Goal: Information Seeking & Learning: Learn about a topic

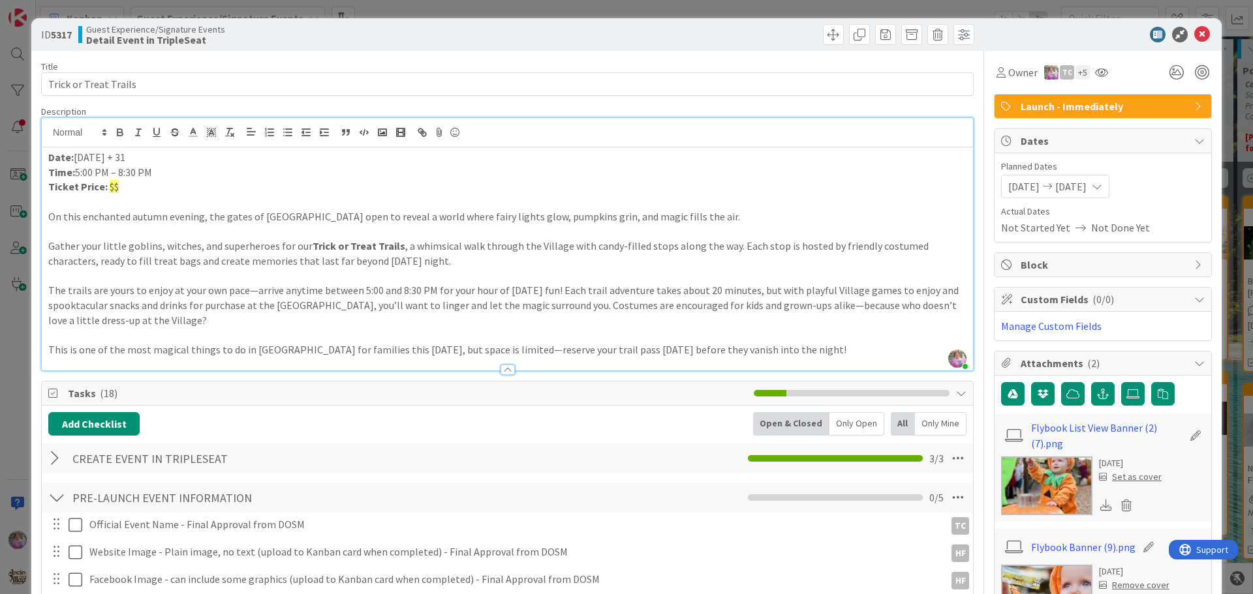
click at [102, 145] on div "[PERSON_NAME] joined 36 m ago Date: [DATE] + 31 Time: 5:00 PM – 8:30 PM Ticket …" at bounding box center [507, 244] width 931 height 253
drag, startPoint x: 76, startPoint y: 170, endPoint x: 93, endPoint y: 169, distance: 17.6
click at [93, 169] on p "Time: 5:00 PM – 8:30 PM" at bounding box center [507, 172] width 918 height 15
click at [120, 191] on p "Ticket Price: $$" at bounding box center [507, 186] width 918 height 15
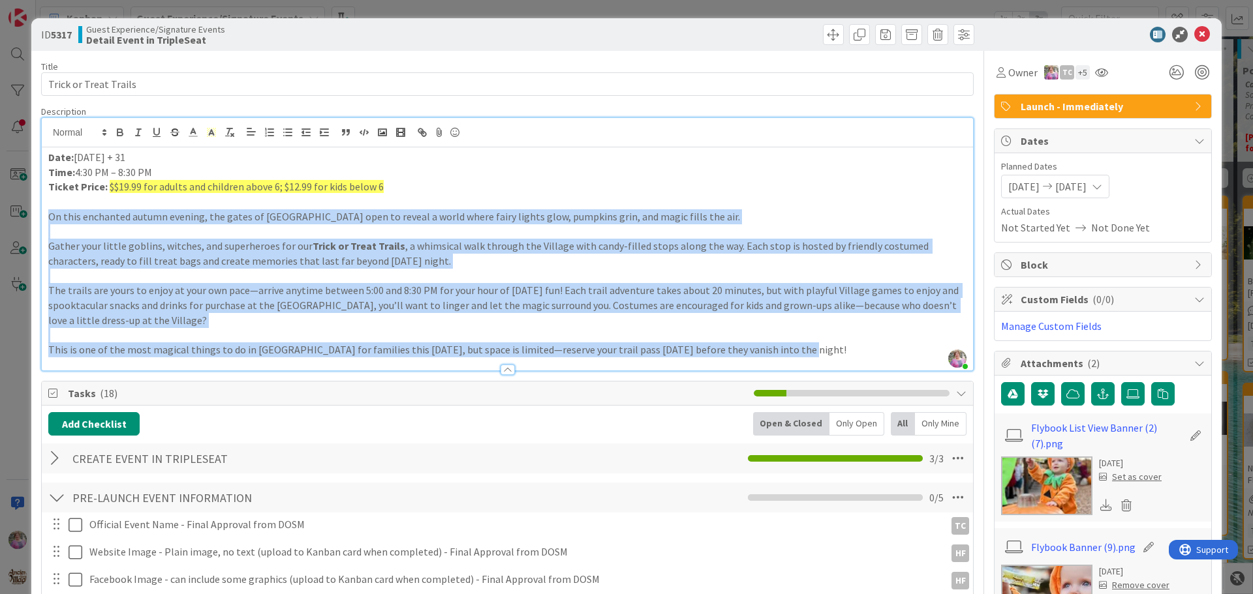
drag, startPoint x: 47, startPoint y: 215, endPoint x: 848, endPoint y: 356, distance: 813.1
click at [848, 356] on div "Date: [DATE] + 31 Time: 4:30 PM – 8:30 PM Ticket Price: $$19.99 for adults and …" at bounding box center [507, 258] width 931 height 223
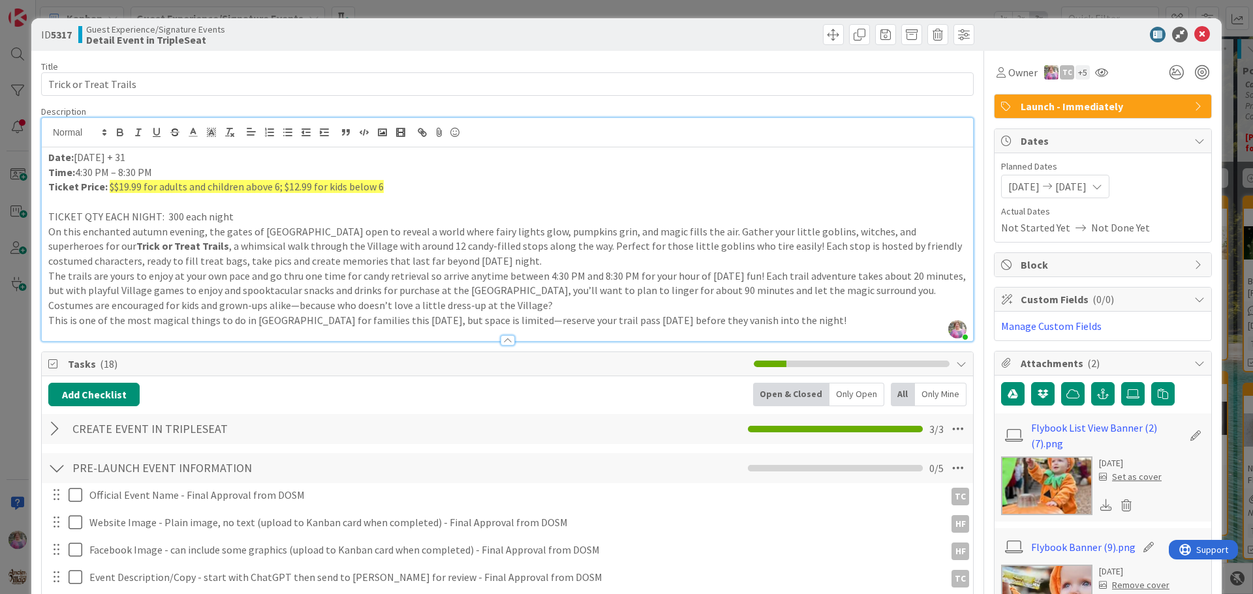
click at [247, 213] on p "TICKET QTY EACH NIGHT: 300 each night" at bounding box center [507, 216] width 918 height 15
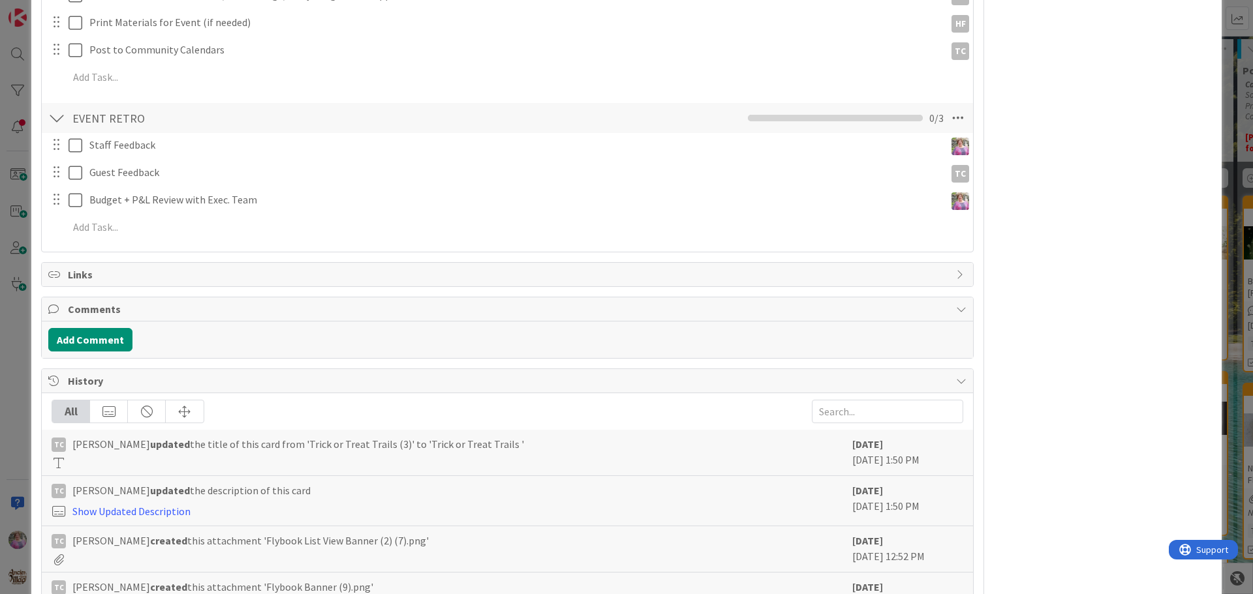
scroll to position [1025, 0]
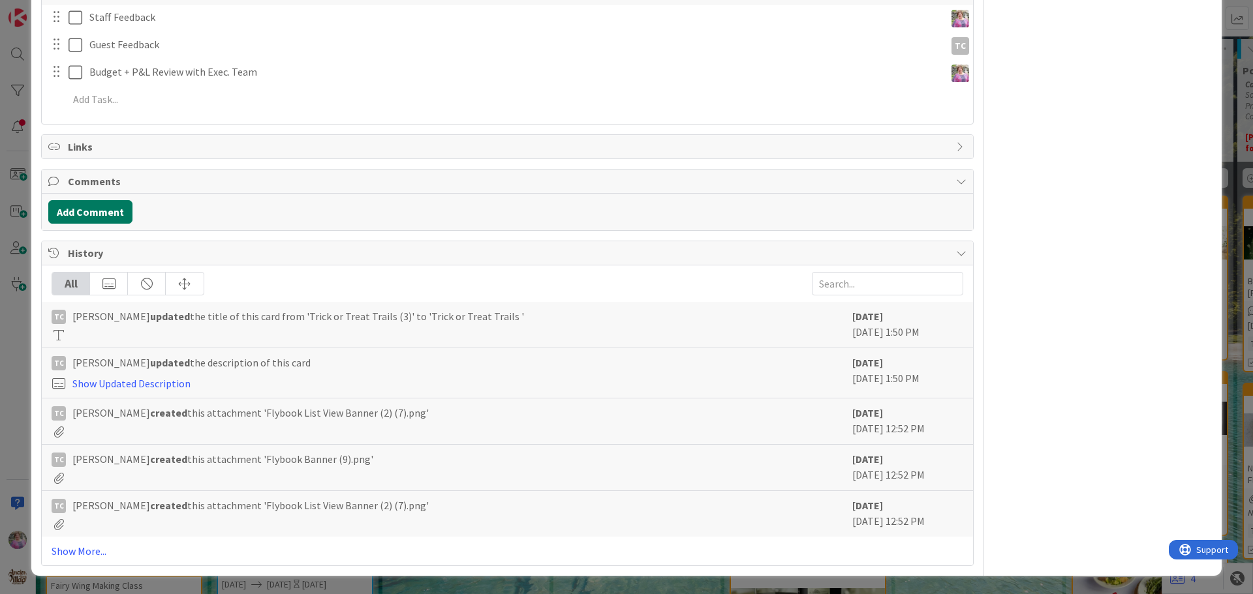
click at [62, 208] on button "Add Comment" at bounding box center [90, 211] width 84 height 23
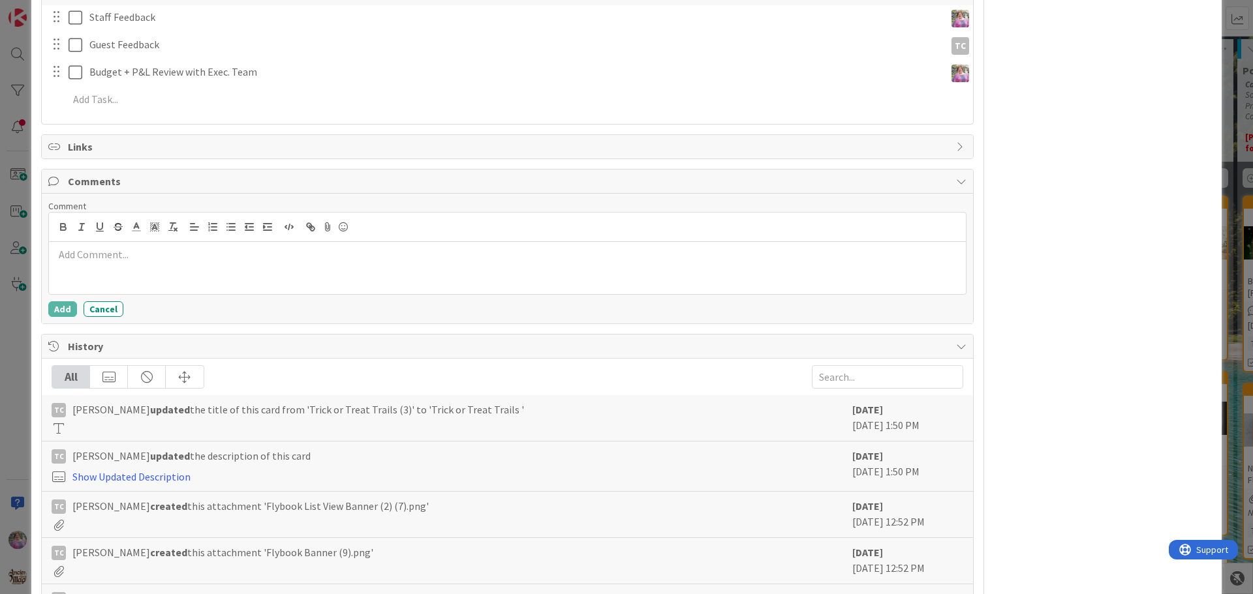
click at [125, 271] on div at bounding box center [507, 268] width 917 height 52
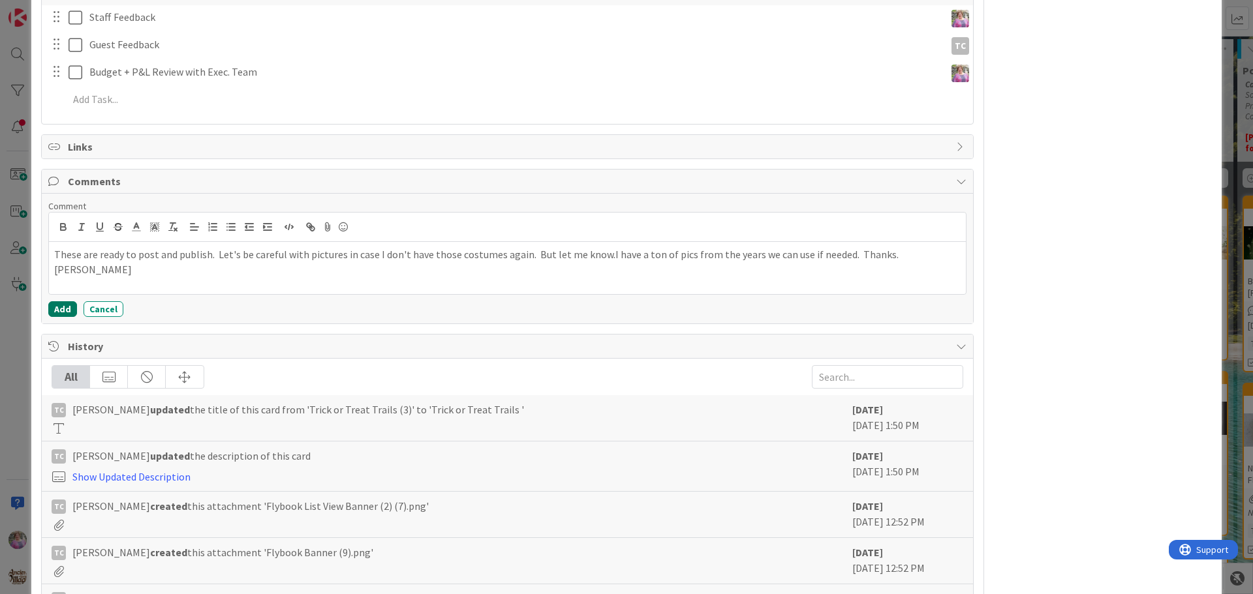
click at [65, 305] on button "Add" at bounding box center [62, 309] width 29 height 16
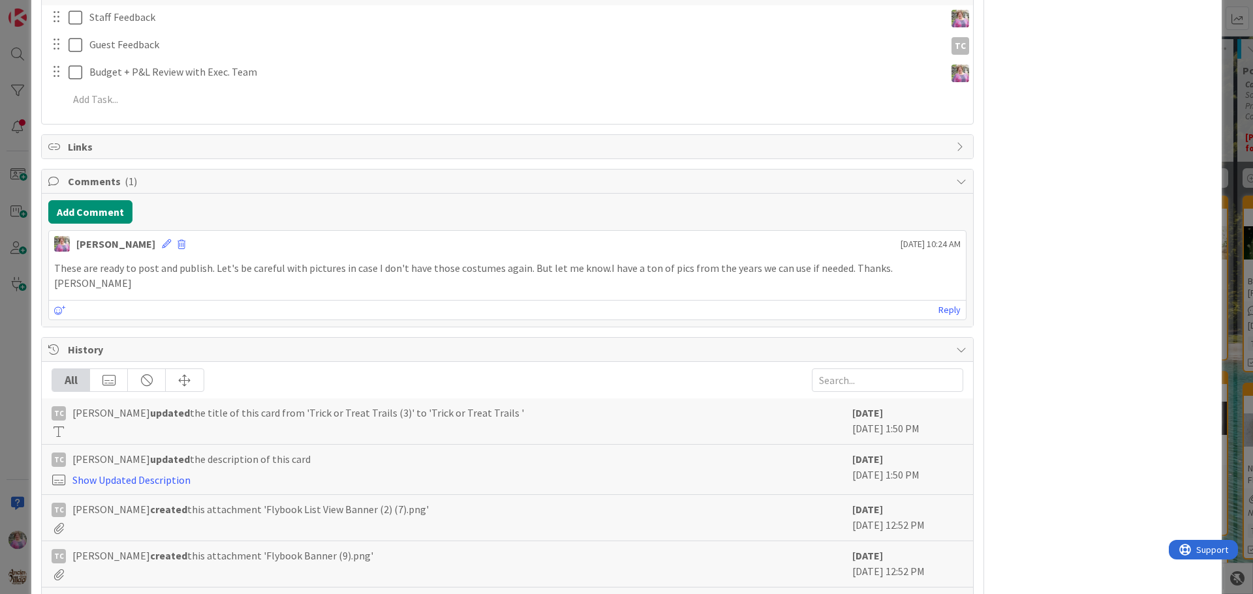
scroll to position [0, 0]
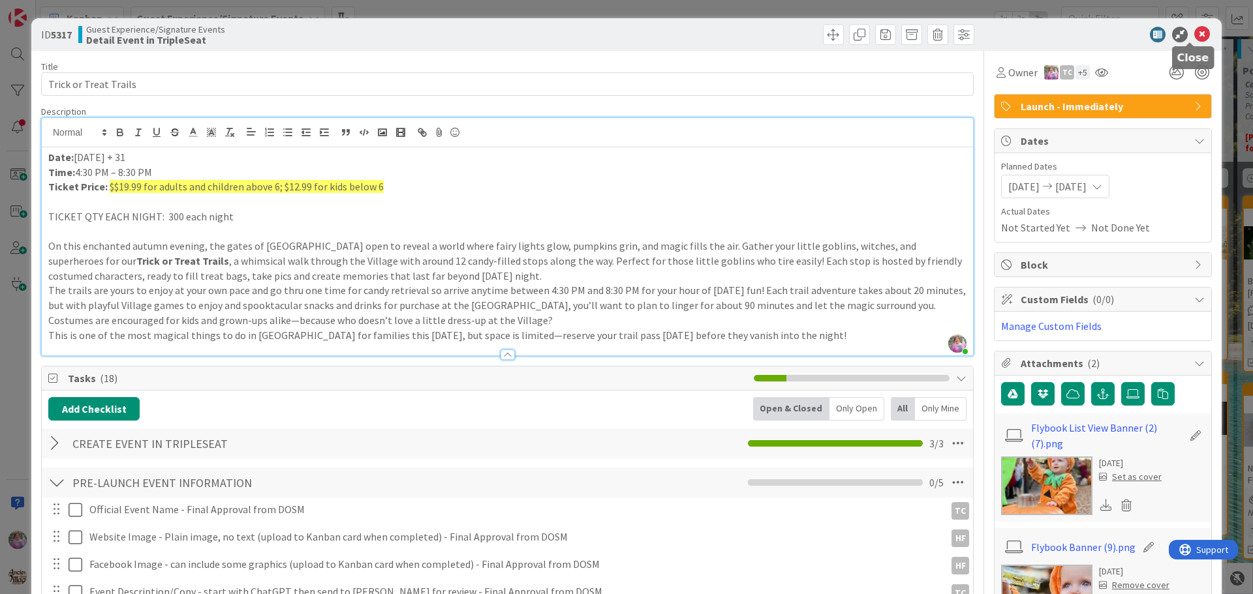
click at [1197, 31] on icon at bounding box center [1202, 35] width 16 height 16
